Goal: Task Accomplishment & Management: Manage account settings

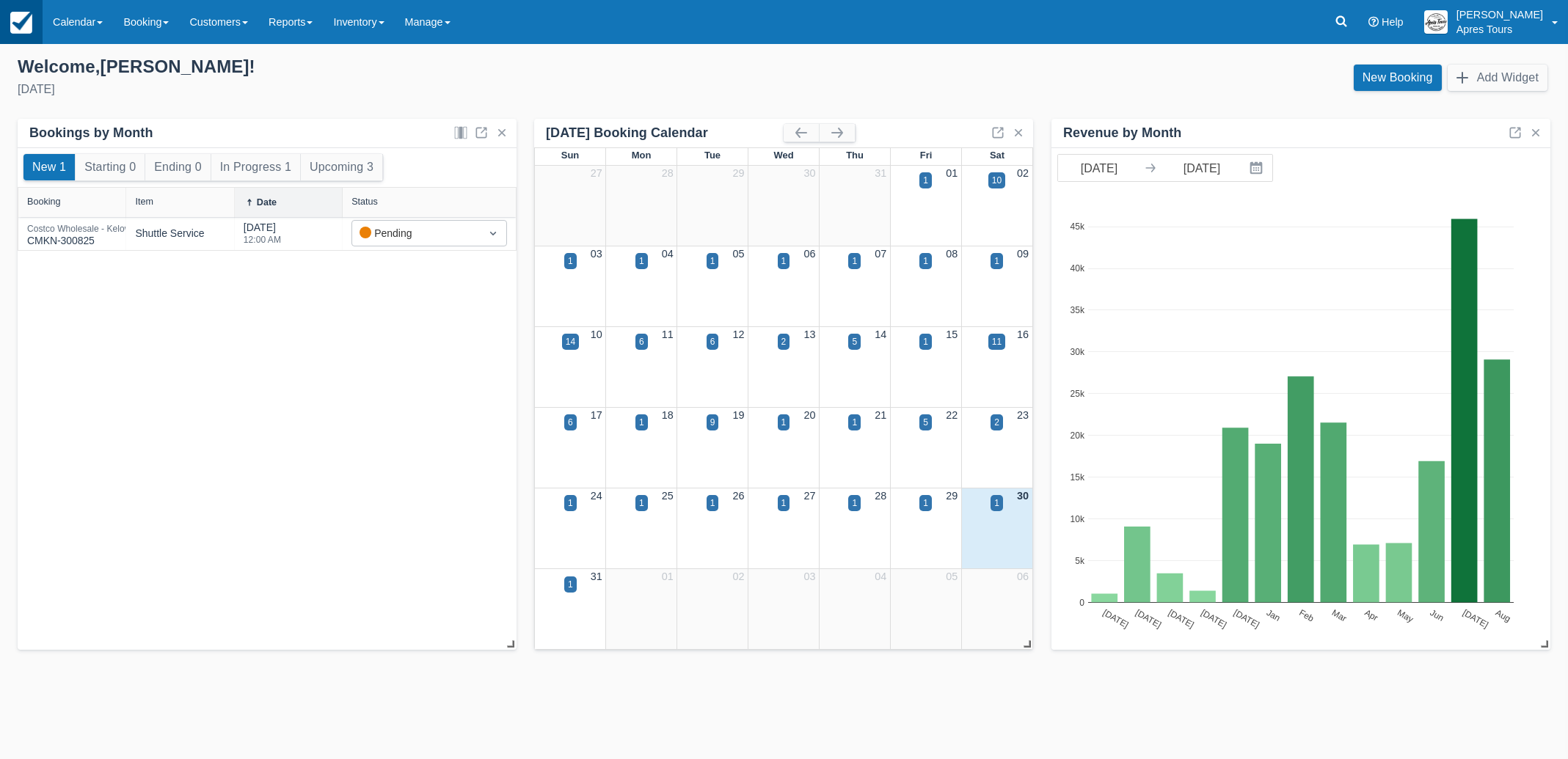
click at [16, 21] on img at bounding box center [21, 22] width 22 height 22
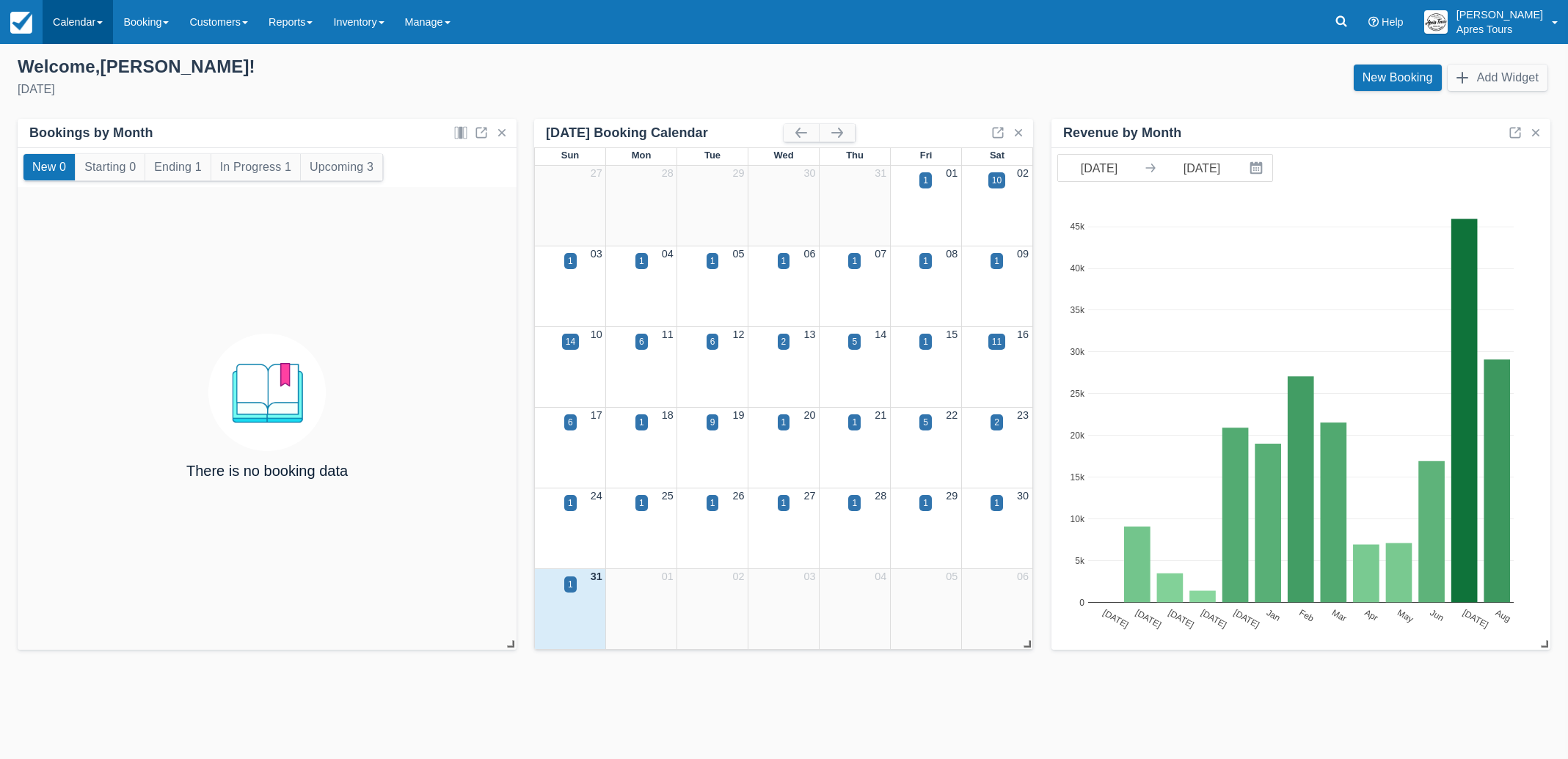
click at [87, 28] on link "Calendar" at bounding box center [78, 22] width 71 height 44
click at [72, 140] on link "Month" at bounding box center [101, 138] width 116 height 31
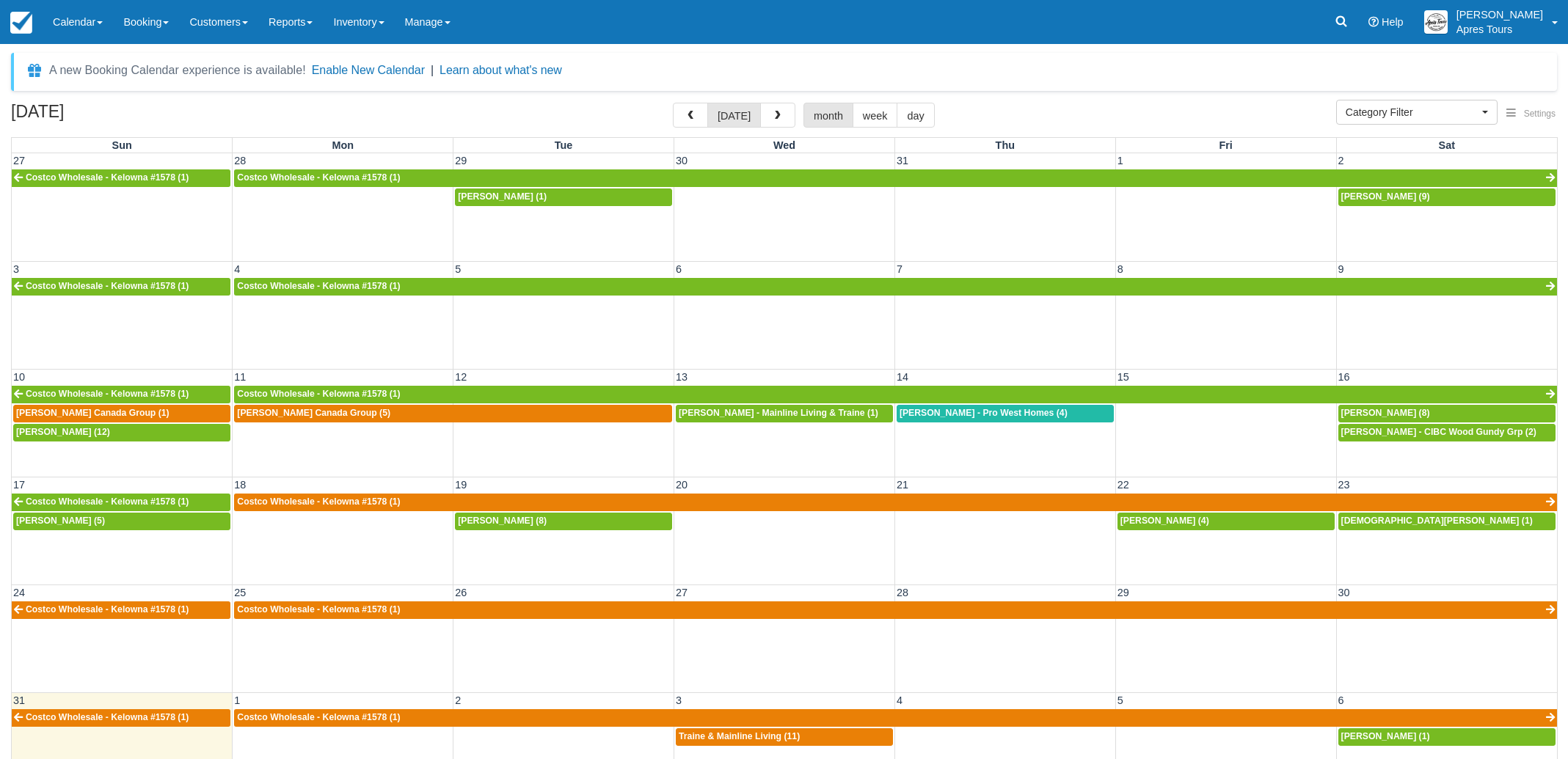
select select
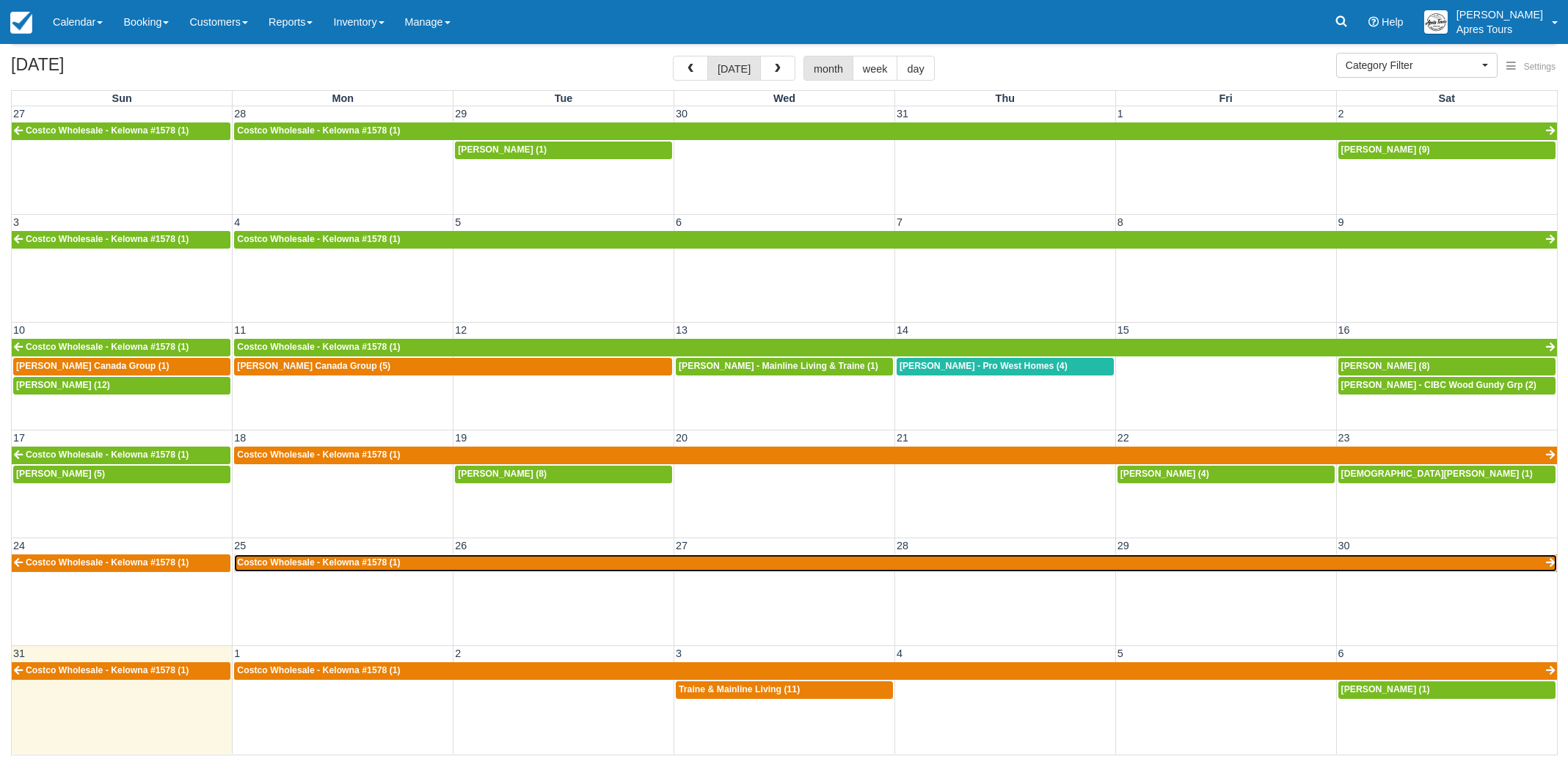
click at [304, 562] on span "Costco Wholesale - Kelowna #1578 (1)" at bounding box center [318, 563] width 163 height 11
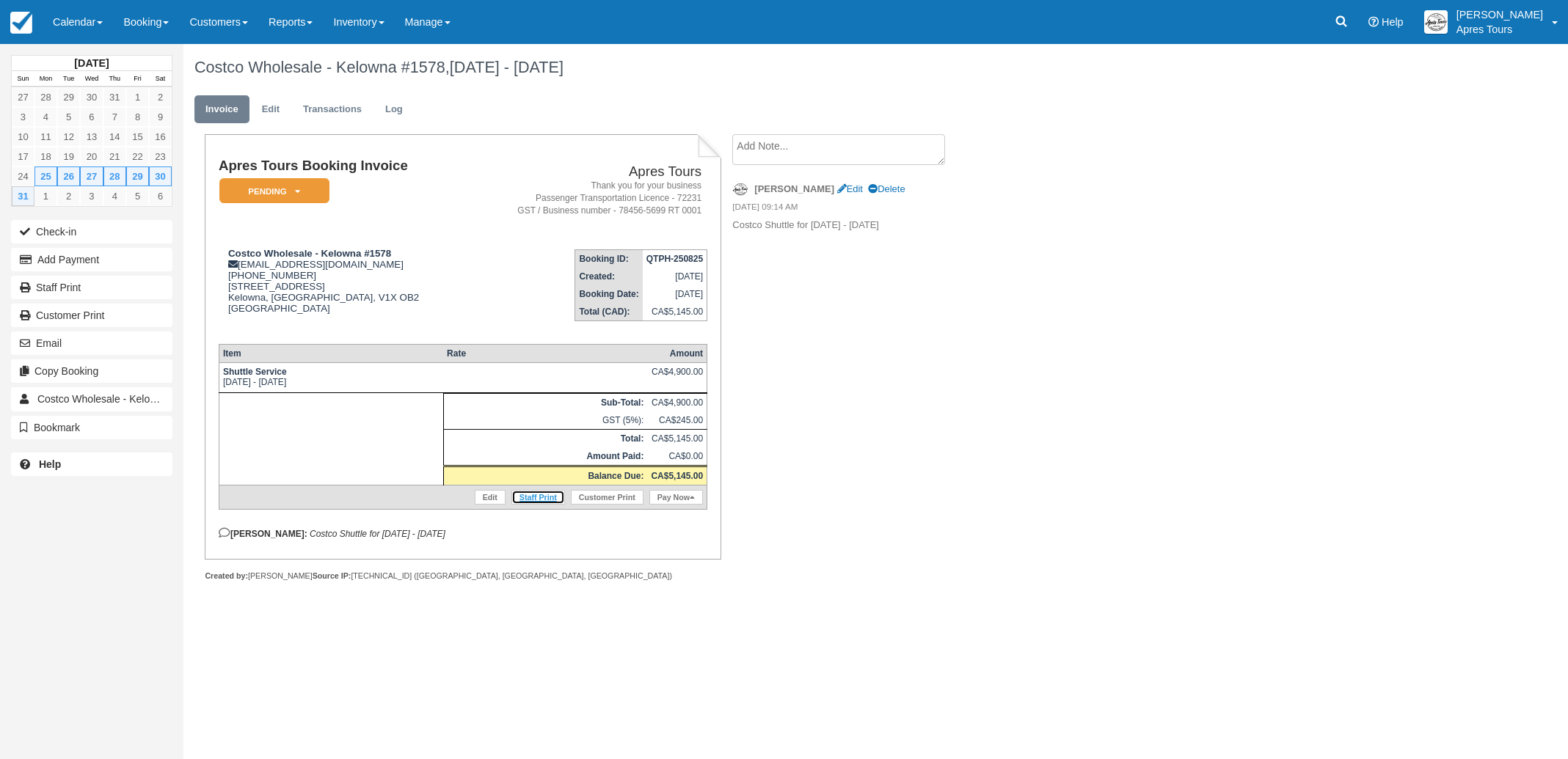
click at [541, 505] on link "Staff Print" at bounding box center [537, 497] width 54 height 15
click at [26, 20] on img at bounding box center [21, 22] width 22 height 22
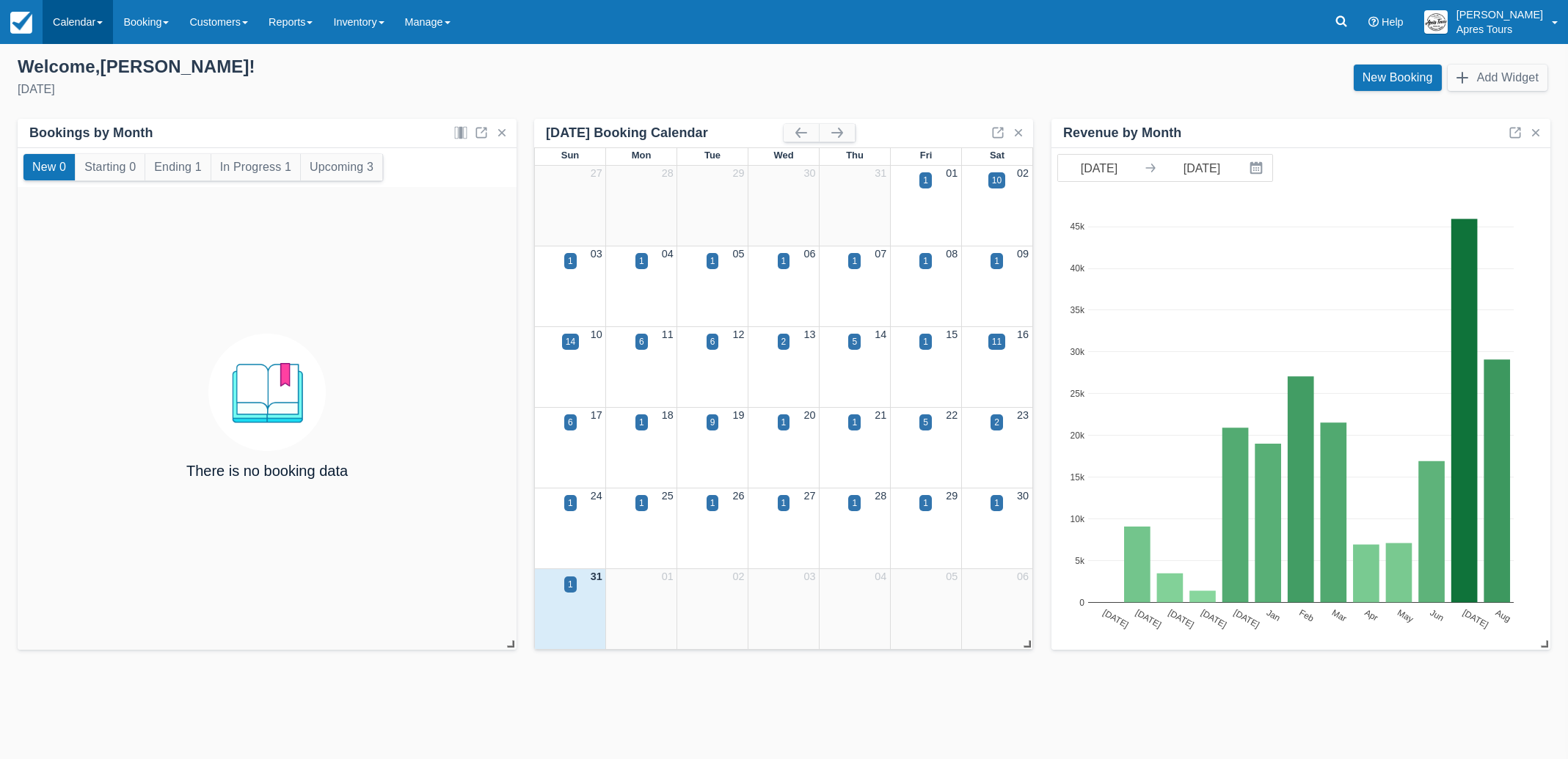
click at [73, 28] on link "Calendar" at bounding box center [78, 22] width 71 height 44
click at [78, 143] on link "Month" at bounding box center [101, 138] width 116 height 31
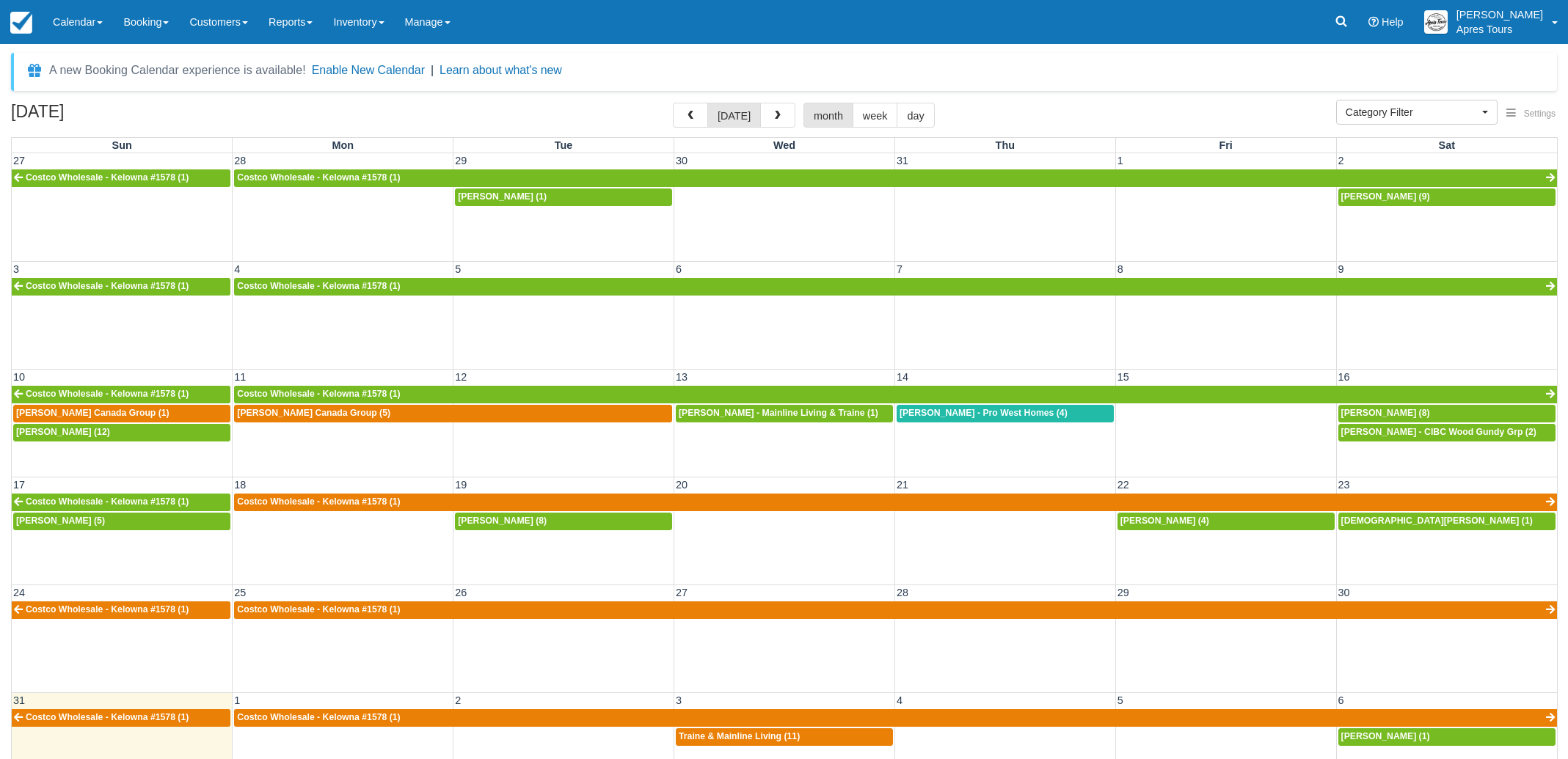
select select
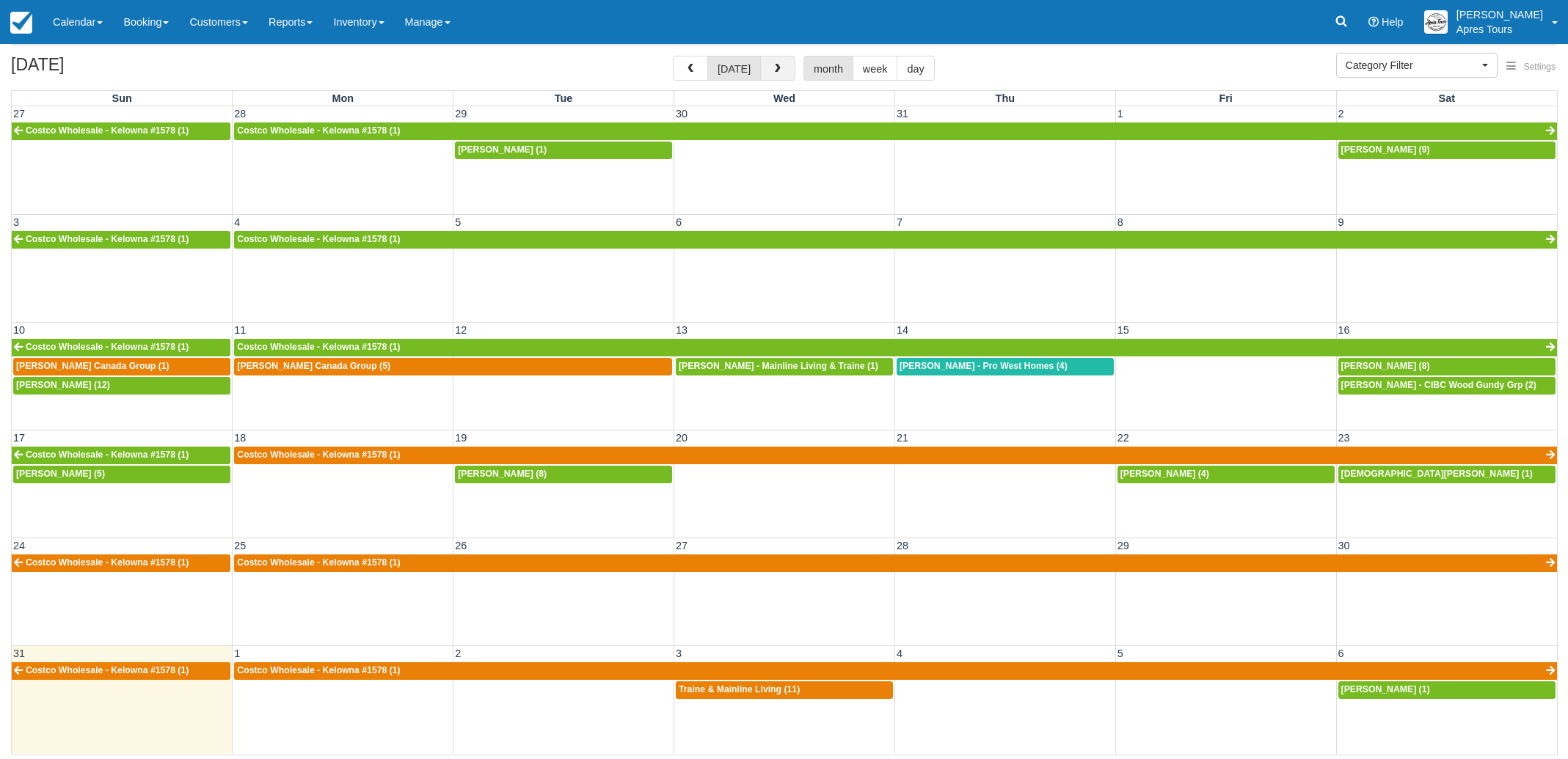
click at [779, 78] on button "button" at bounding box center [778, 68] width 35 height 25
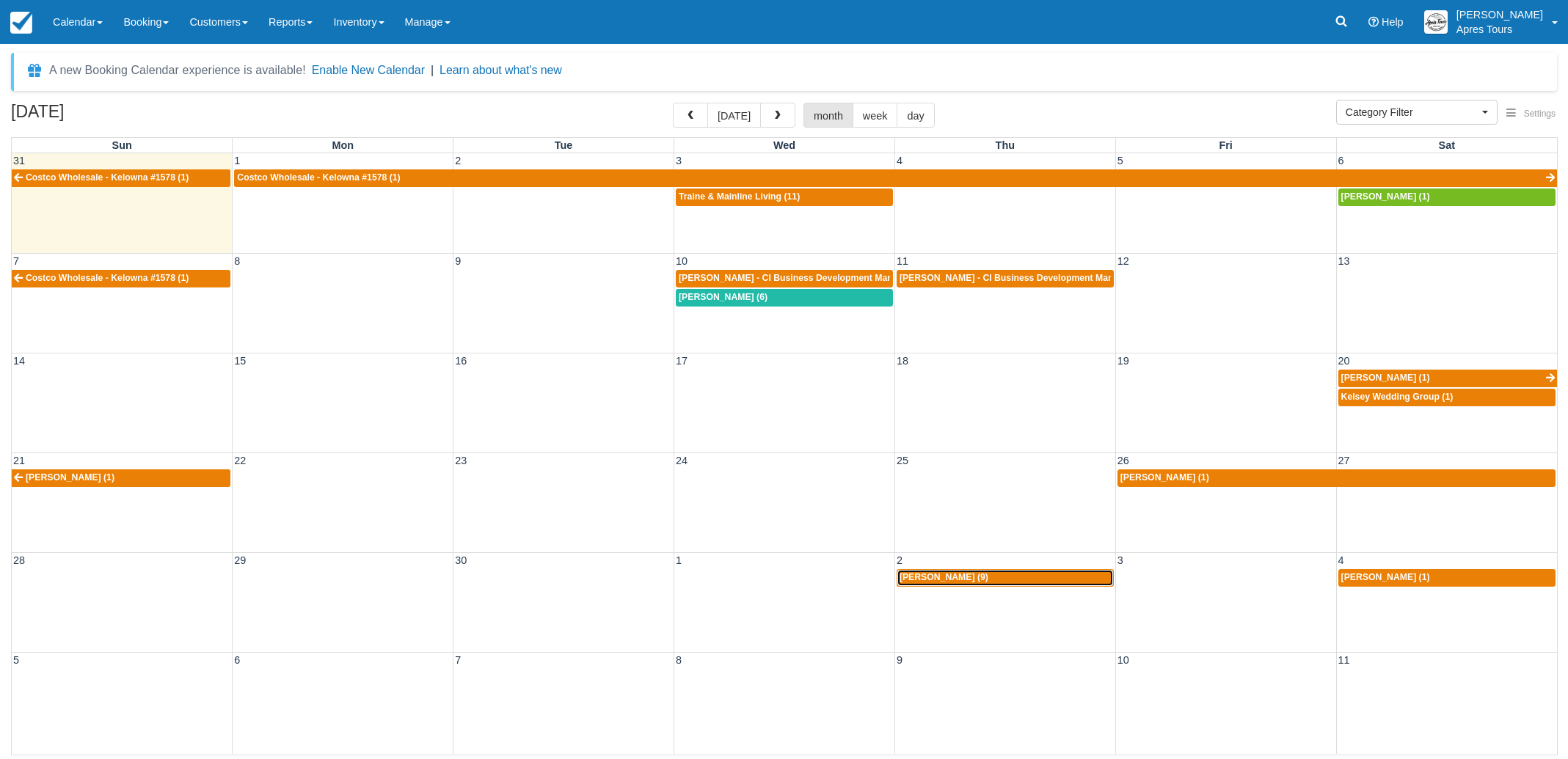
click at [962, 576] on span "Jade Stevenson (9)" at bounding box center [944, 577] width 88 height 11
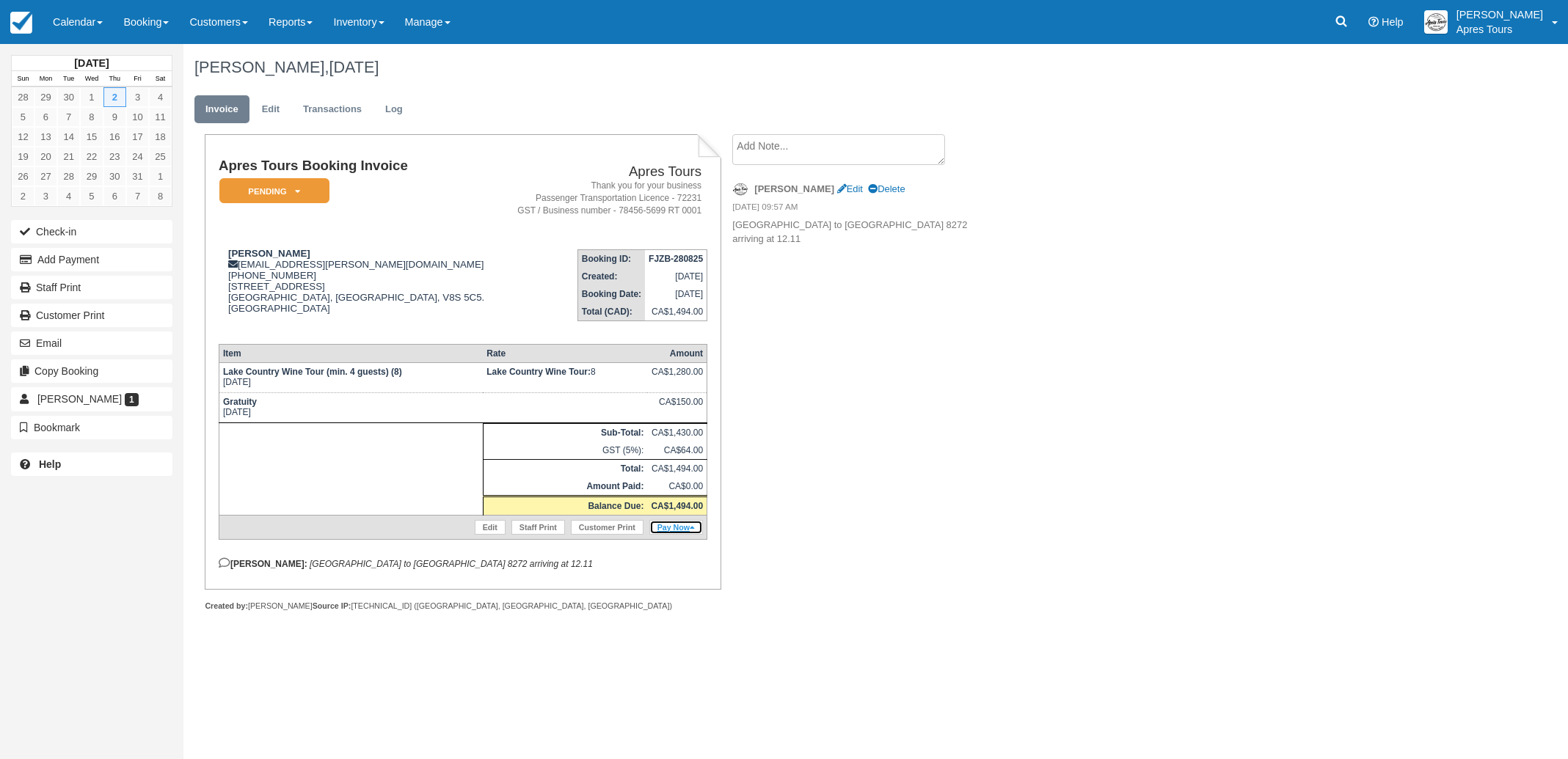
click at [675, 535] on link "Pay Now" at bounding box center [676, 527] width 54 height 15
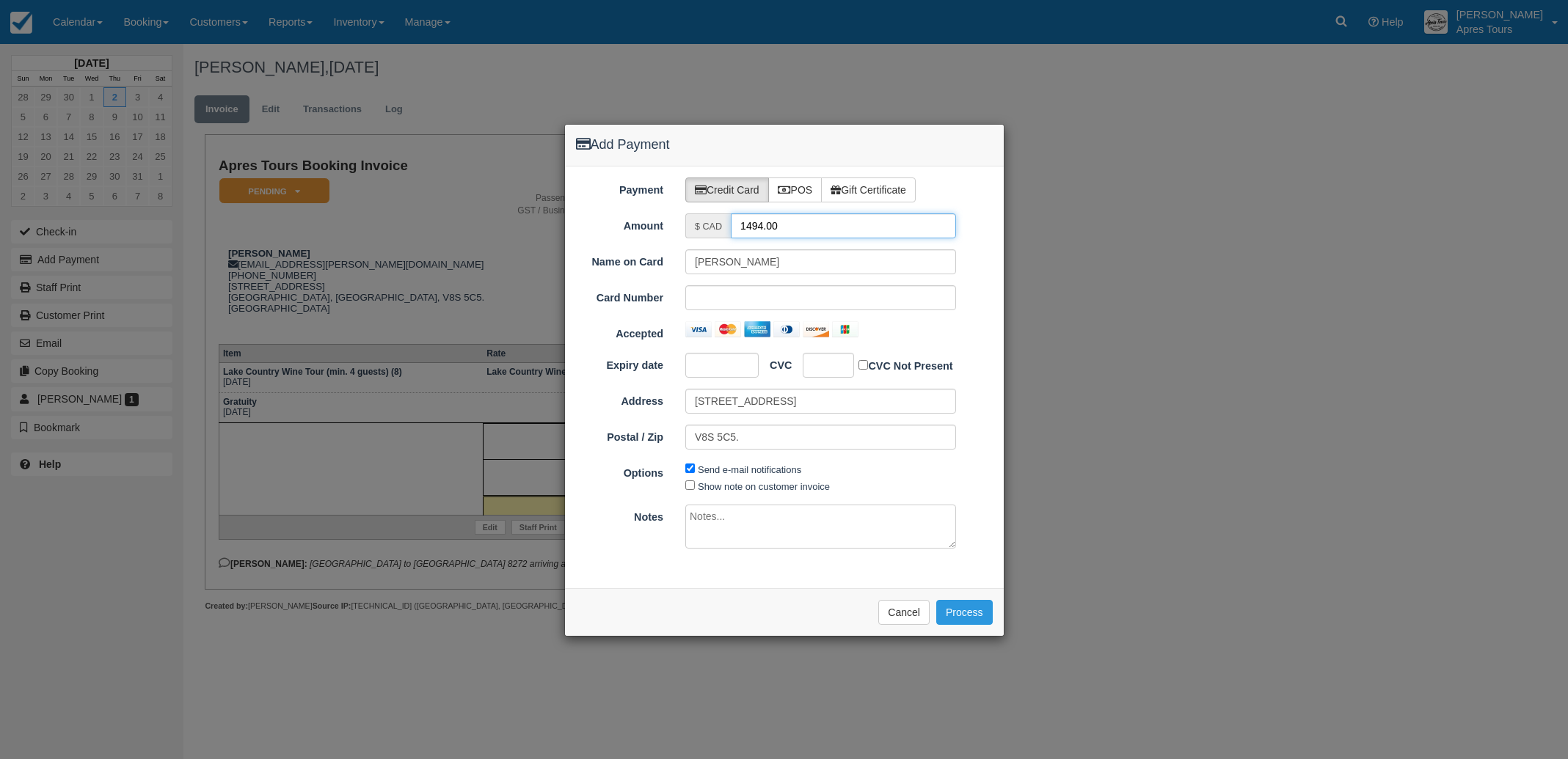
click at [762, 222] on input "1494.00" at bounding box center [843, 226] width 225 height 25
type input "250.00"
click at [801, 187] on label "POS" at bounding box center [795, 190] width 54 height 25
radio input "true"
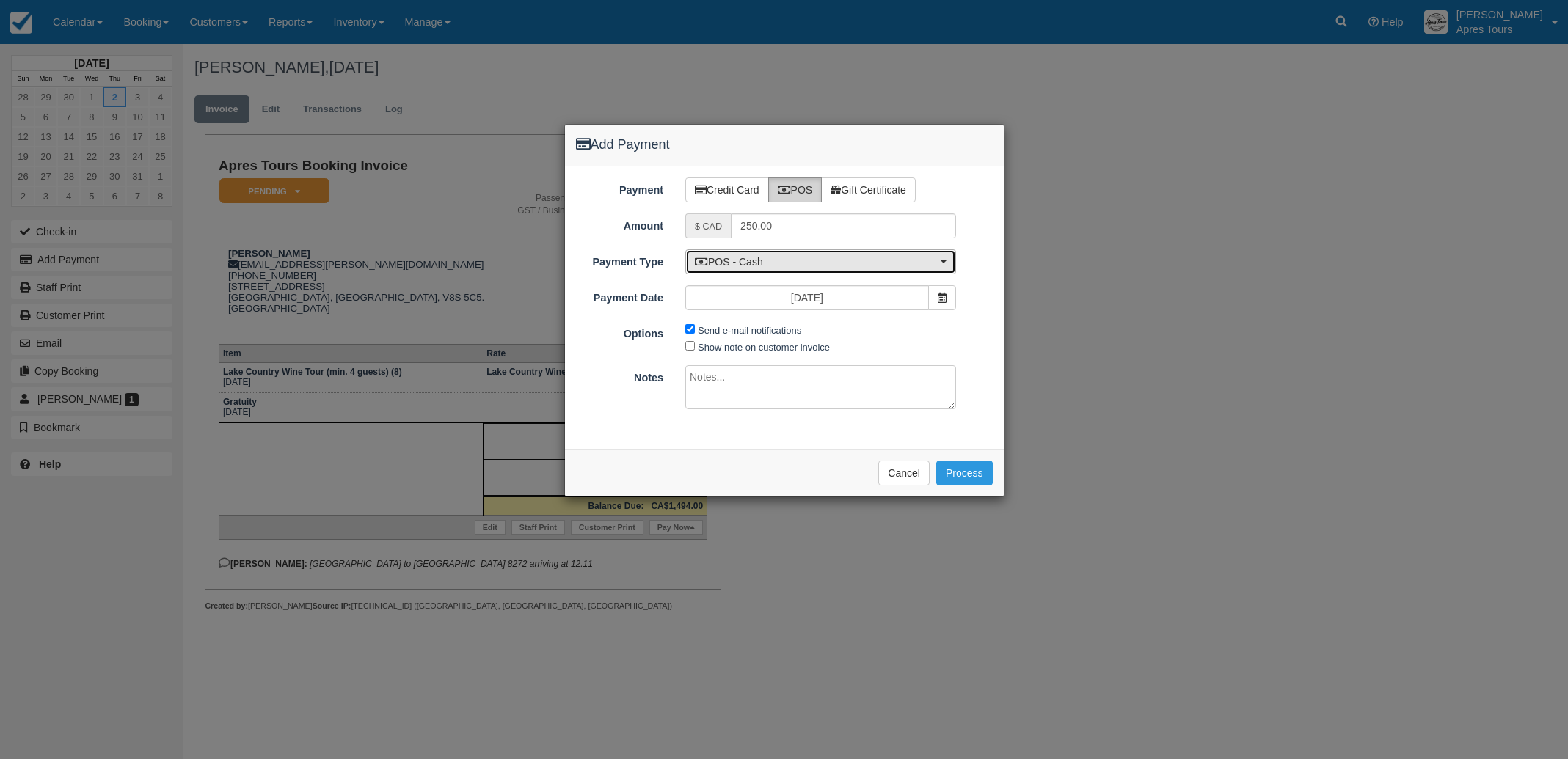
click at [788, 263] on span "POS - Cash" at bounding box center [816, 262] width 242 height 15
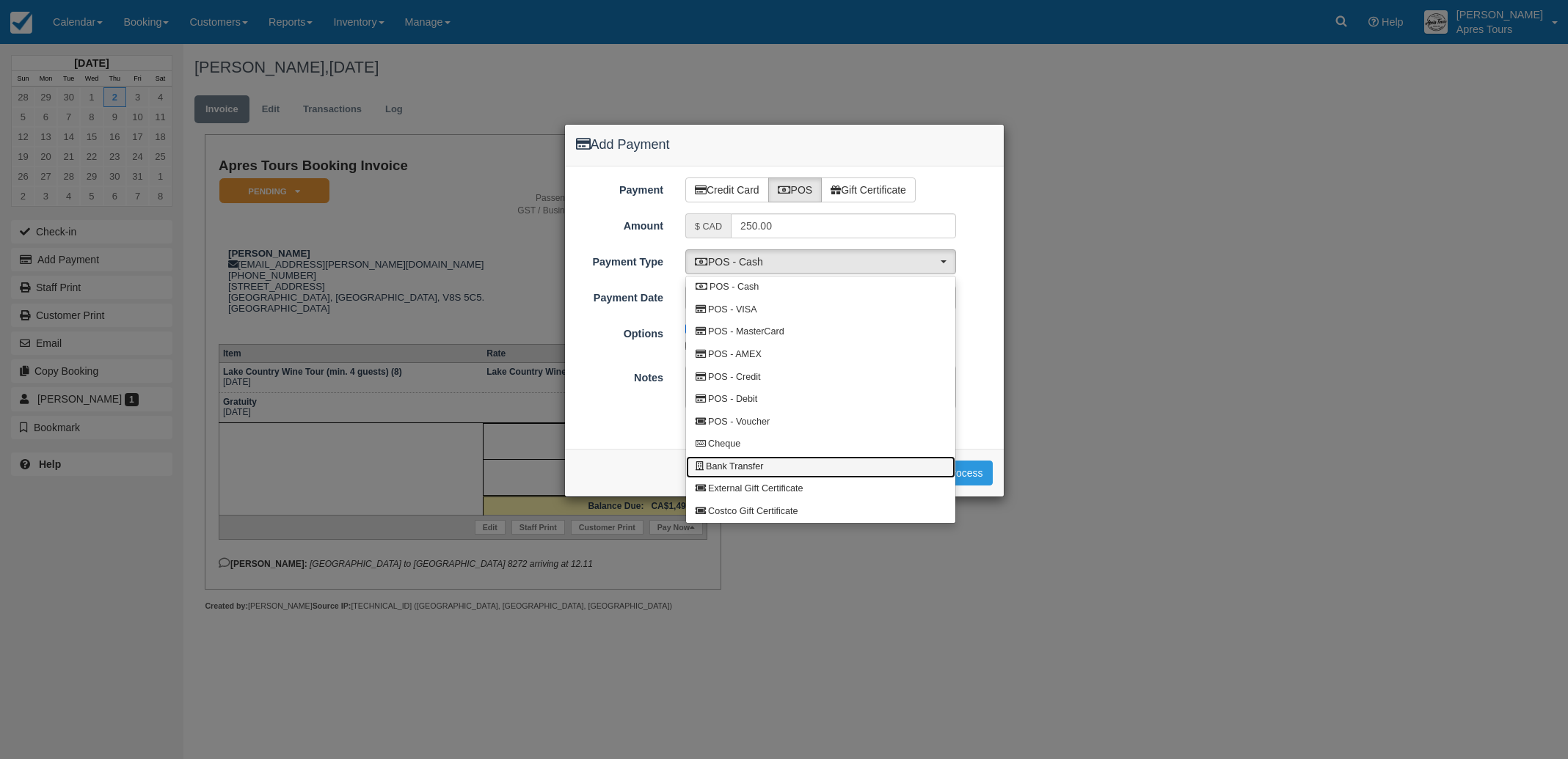
click at [734, 467] on span "Bank Transfer" at bounding box center [734, 467] width 57 height 13
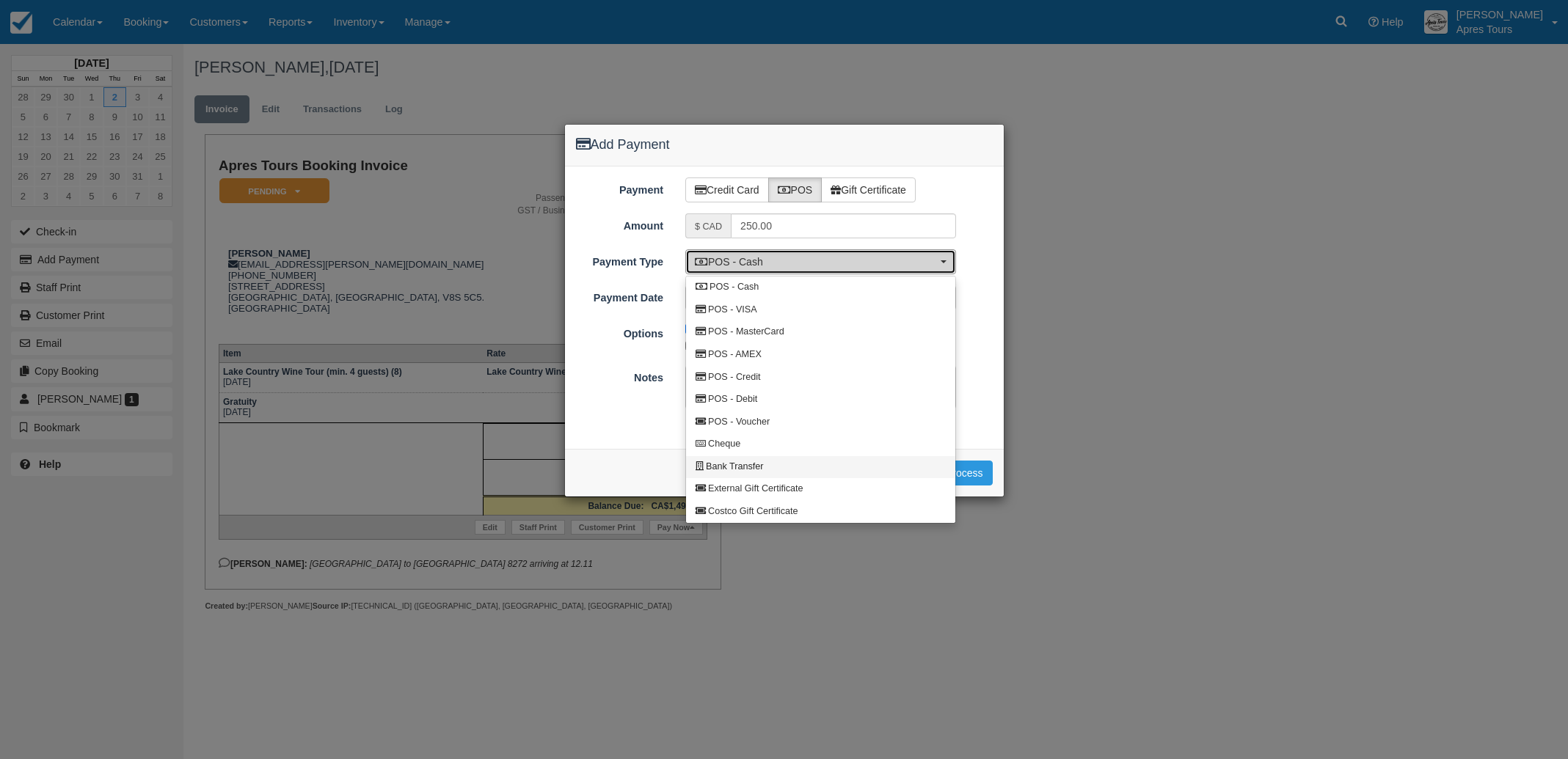
select select "BANK"
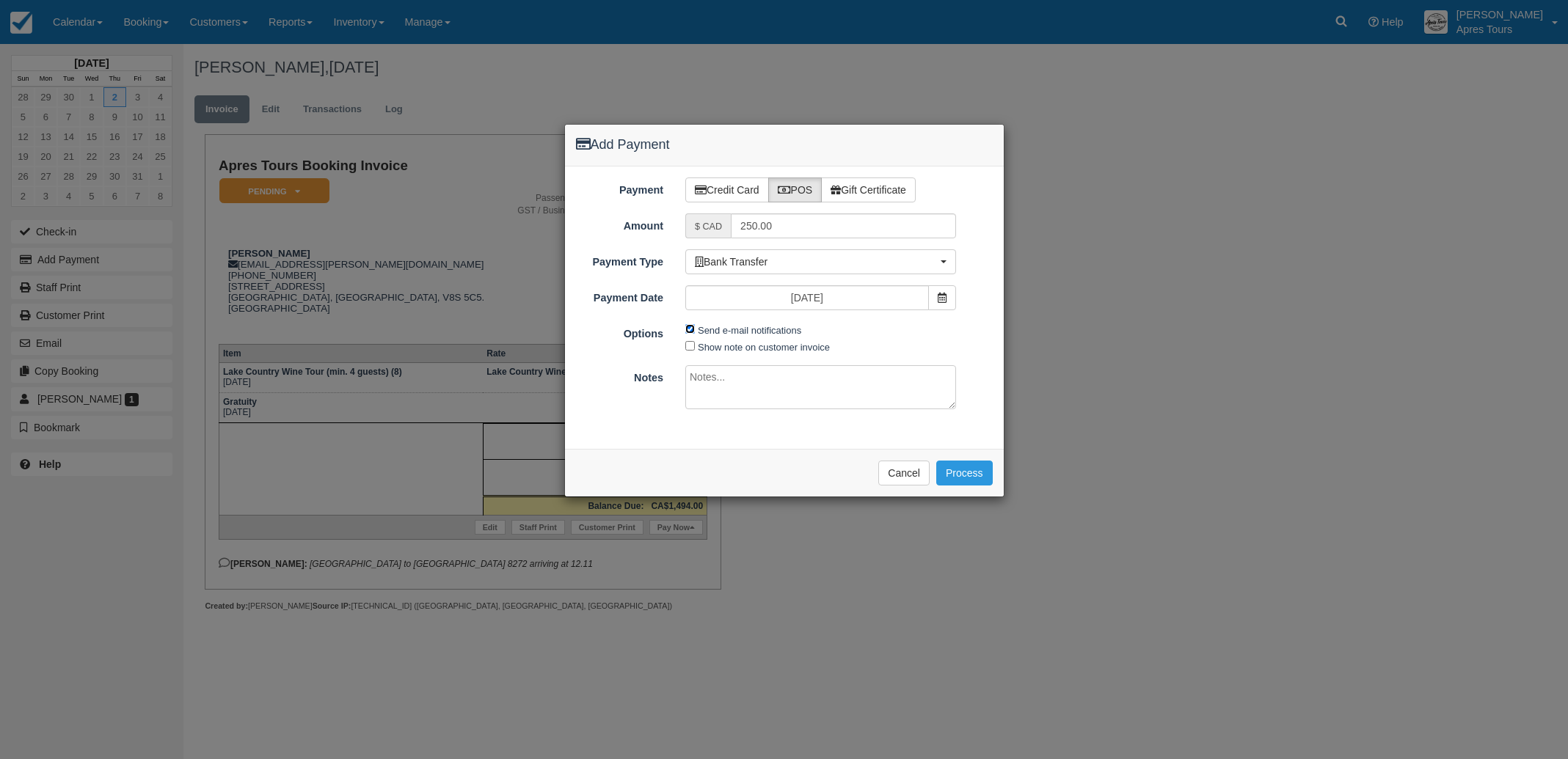
click at [689, 330] on input "Send e-mail notifications" at bounding box center [689, 329] width 10 height 10
checkbox input "false"
click at [940, 303] on span at bounding box center [942, 298] width 28 height 25
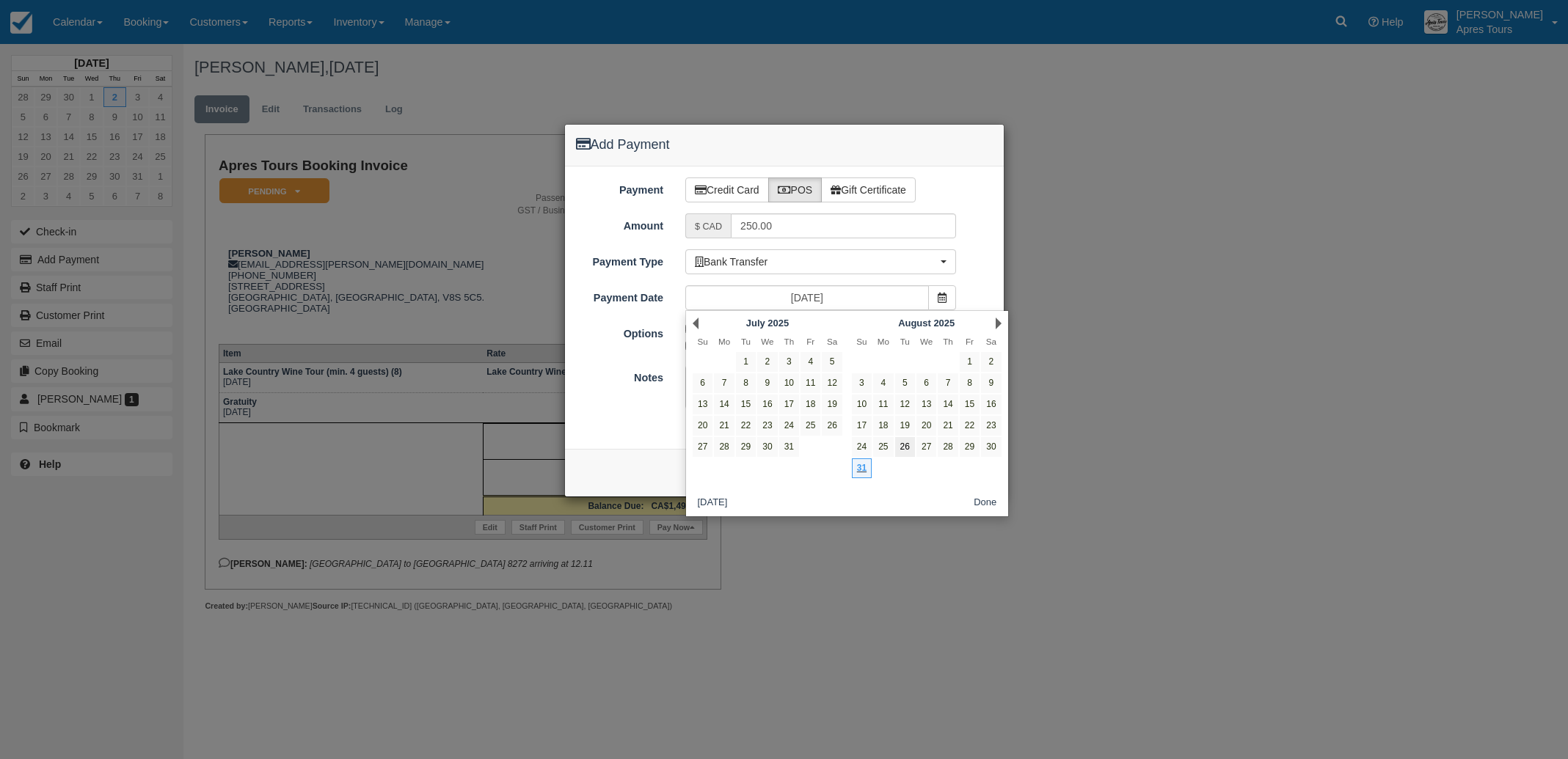
click at [901, 450] on link "26" at bounding box center [905, 447] width 19 height 19
type input "Tue Aug 26 2025"
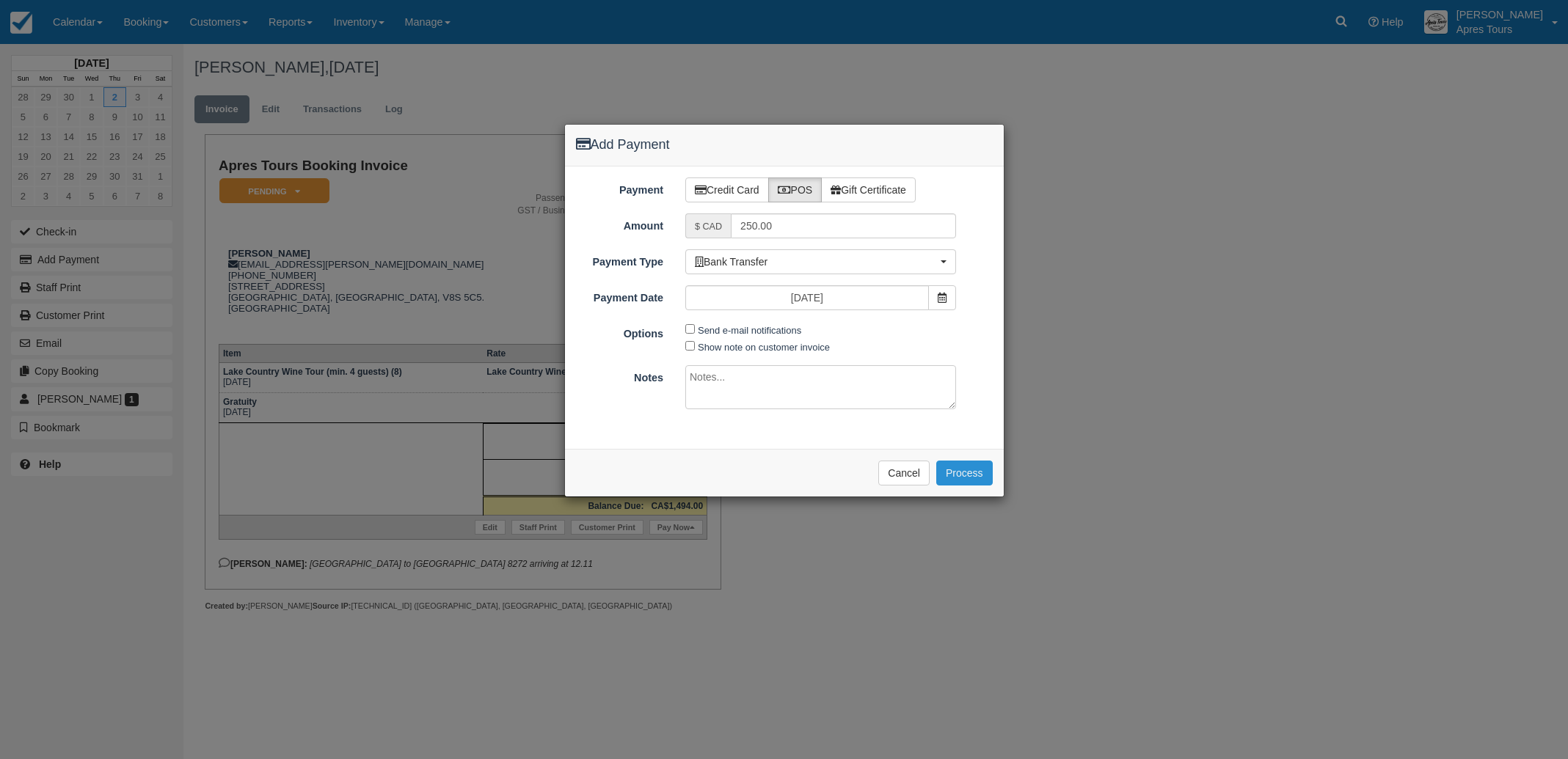
click at [973, 474] on button "Process" at bounding box center [964, 473] width 57 height 25
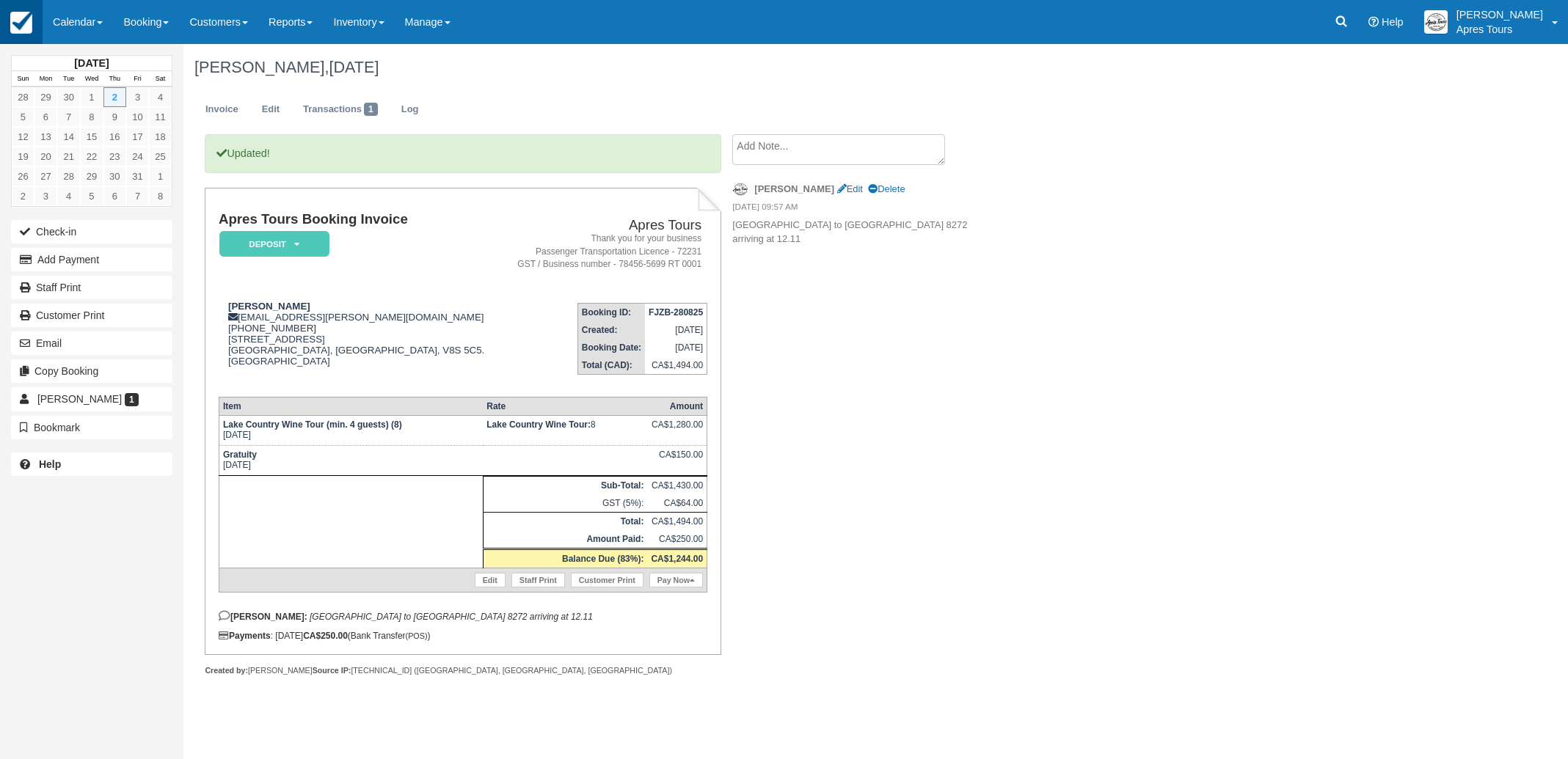
click at [31, 15] on img at bounding box center [21, 22] width 22 height 22
